Goal: Task Accomplishment & Management: Use online tool/utility

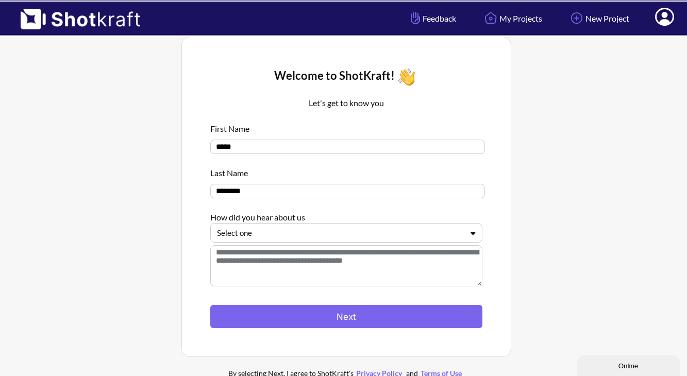
click at [297, 239] on div at bounding box center [340, 233] width 246 height 12
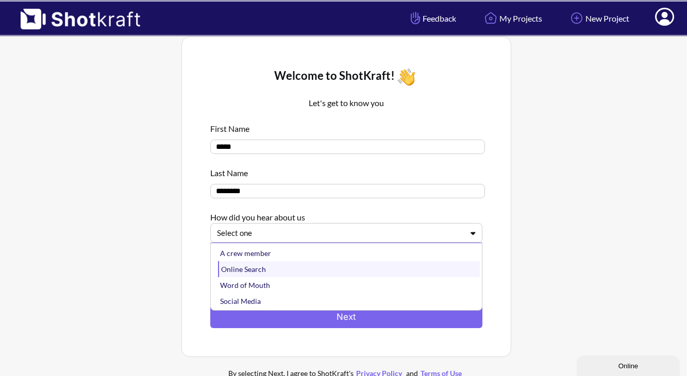
click at [293, 275] on div "Online Search" at bounding box center [349, 269] width 262 height 16
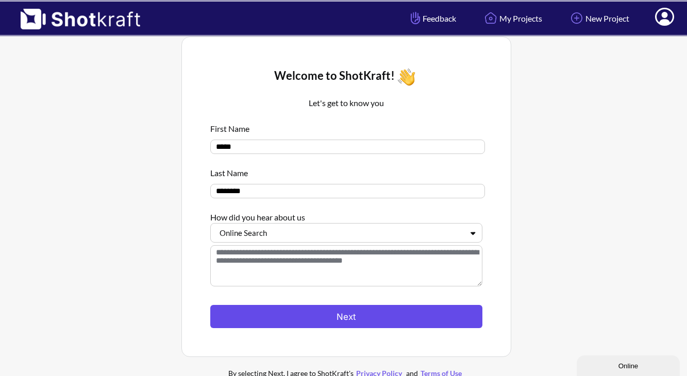
click at [291, 319] on button "Next" at bounding box center [346, 316] width 272 height 23
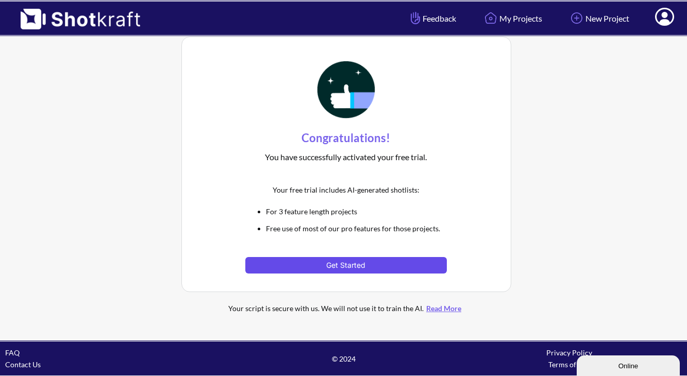
click at [294, 269] on button "Get Started" at bounding box center [345, 265] width 201 height 16
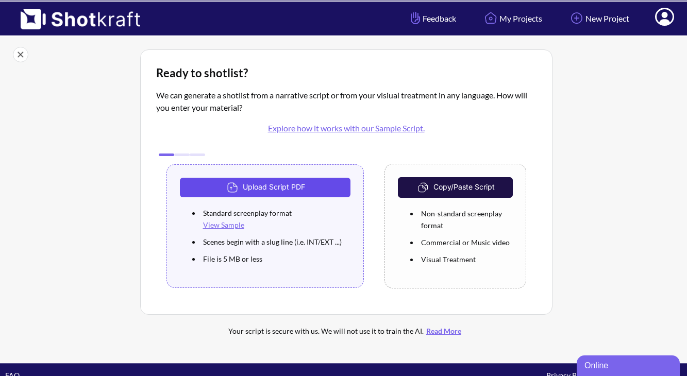
click at [278, 188] on button "Upload Script PDF" at bounding box center [265, 188] width 171 height 20
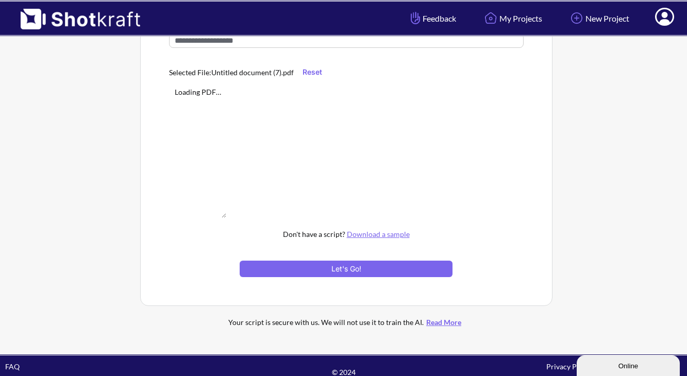
scroll to position [119, 0]
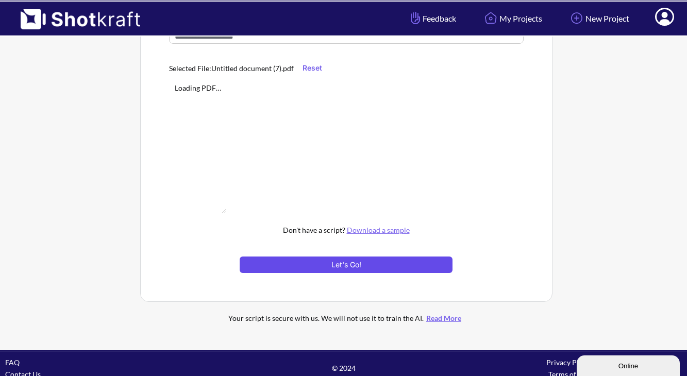
click at [296, 265] on button "Let's Go!" at bounding box center [346, 265] width 212 height 16
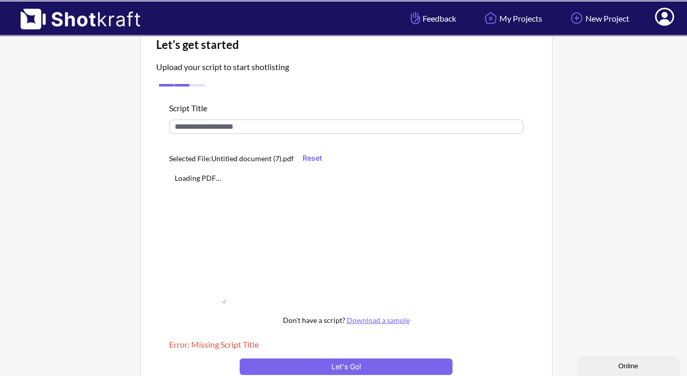
scroll to position [27, 0]
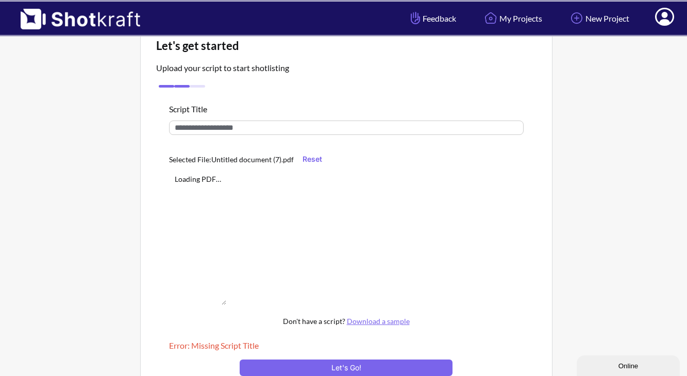
click at [262, 130] on input "text" at bounding box center [346, 128] width 354 height 14
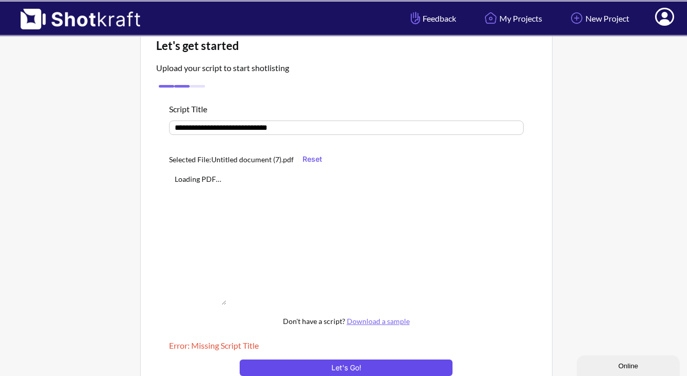
type input "**********"
click at [326, 366] on button "Let's Go!" at bounding box center [346, 368] width 212 height 16
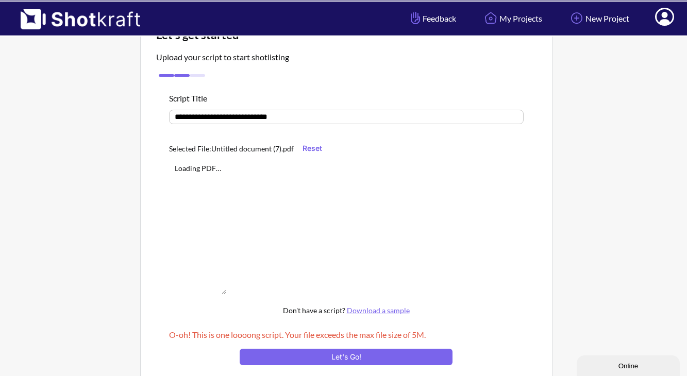
scroll to position [41, 0]
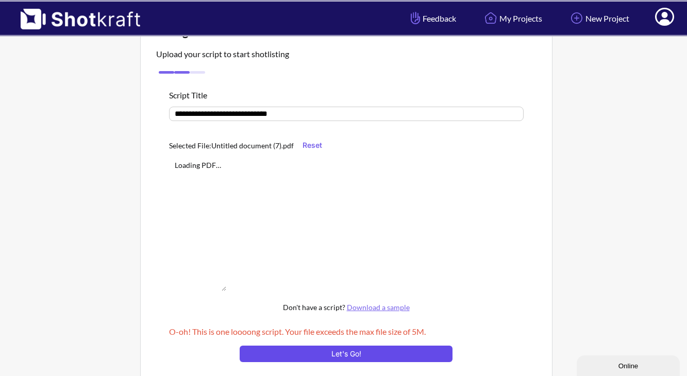
click at [333, 358] on button "Let's Go!" at bounding box center [346, 354] width 212 height 16
click at [307, 148] on button "Reset" at bounding box center [312, 145] width 30 height 16
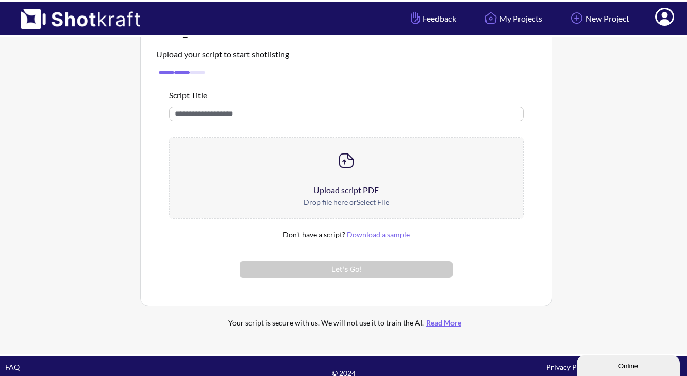
click at [307, 173] on div at bounding box center [346, 161] width 353 height 46
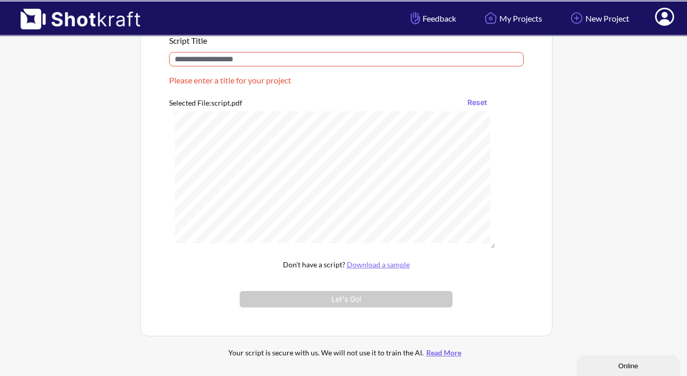
scroll to position [50, 0]
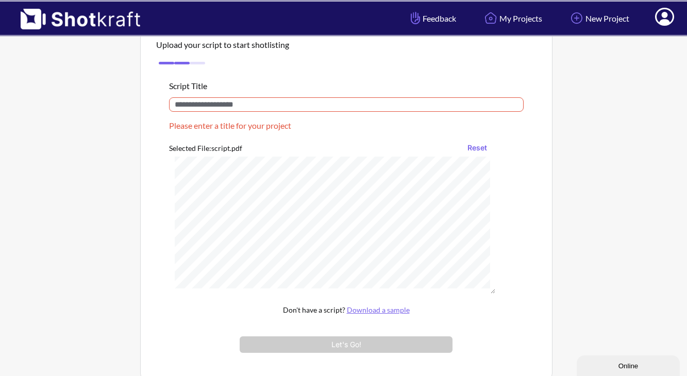
click at [286, 104] on input "text" at bounding box center [346, 104] width 354 height 14
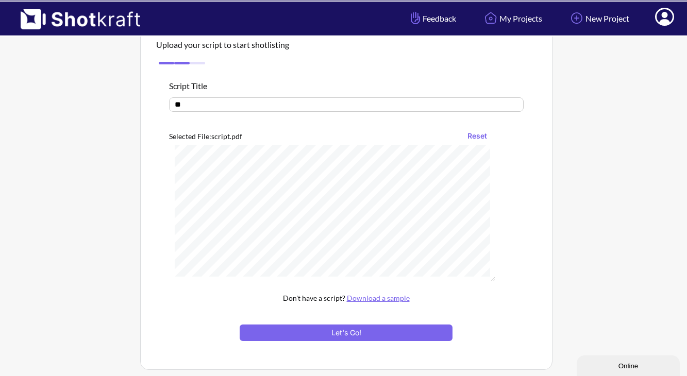
type input "*"
type input "**********"
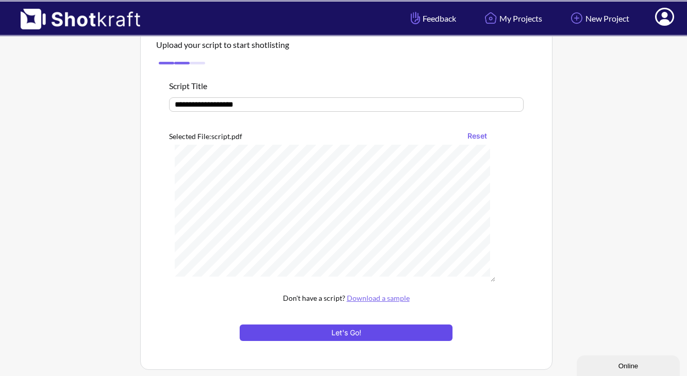
click at [291, 332] on button "Let's Go!" at bounding box center [346, 333] width 212 height 16
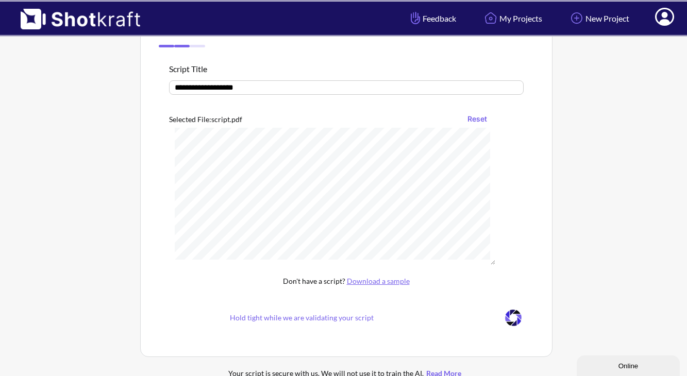
scroll to position [58, 0]
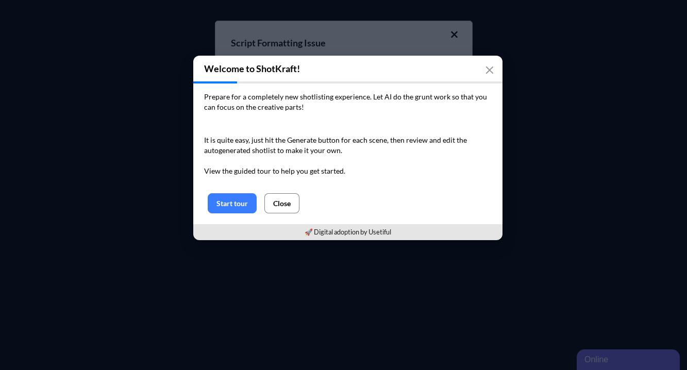
click at [284, 206] on button "Close" at bounding box center [281, 203] width 35 height 20
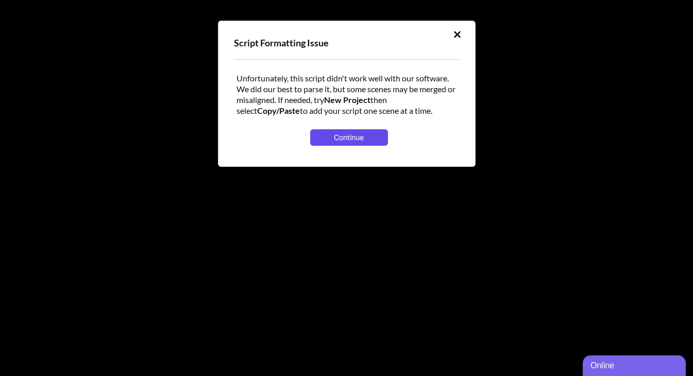
click at [356, 140] on button "Continue" at bounding box center [349, 137] width 78 height 16
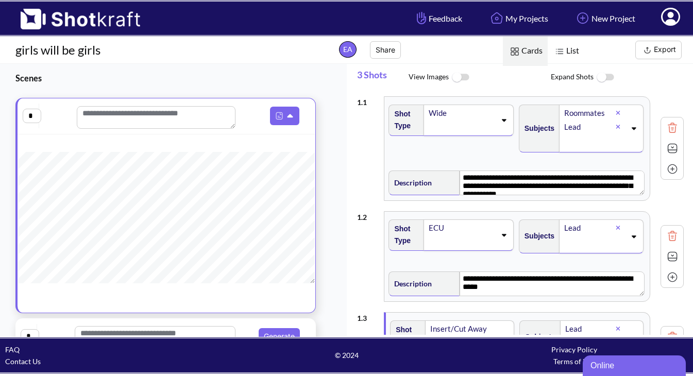
scroll to position [114, 0]
